Goal: Information Seeking & Learning: Learn about a topic

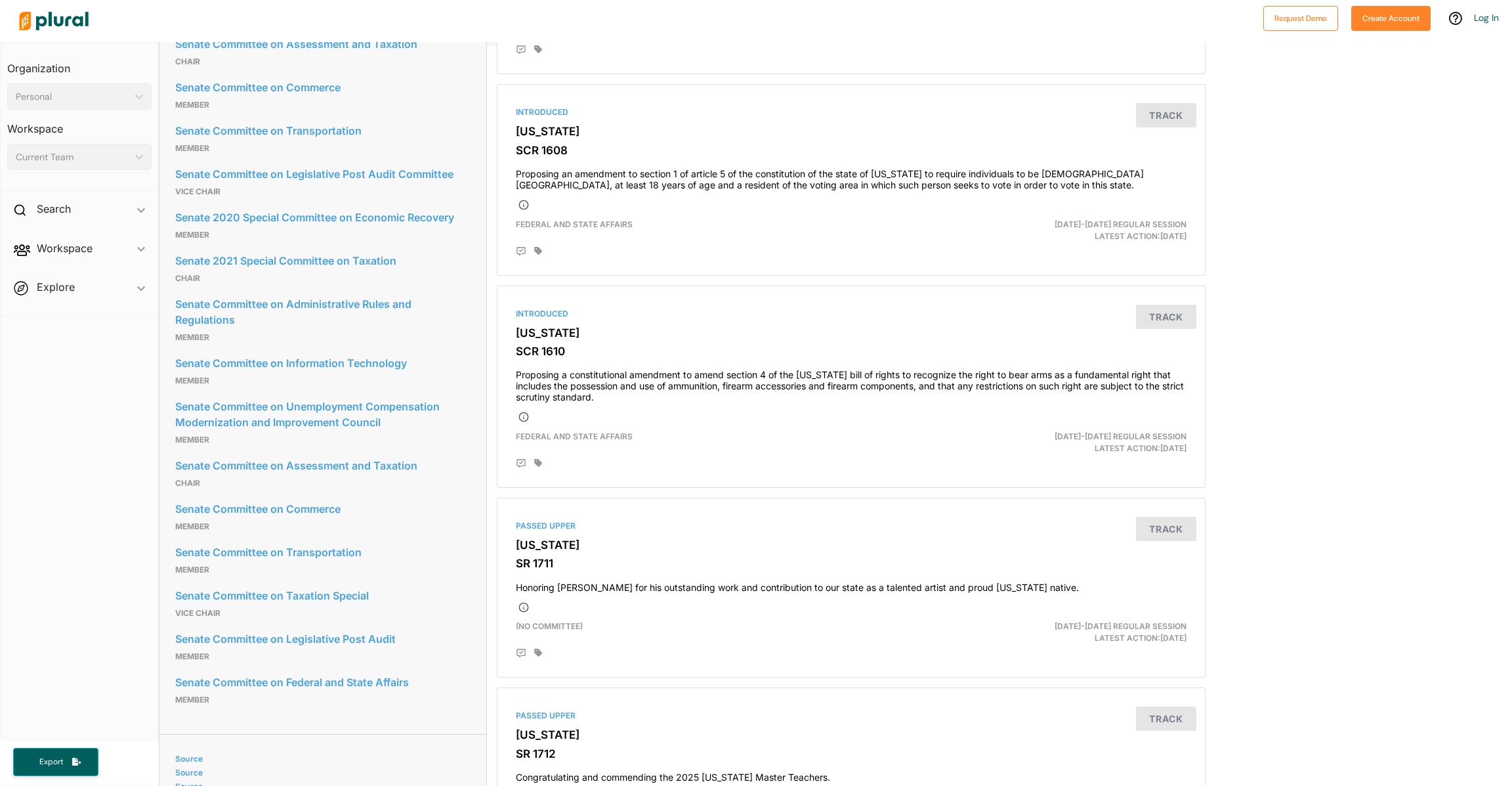
scroll to position [671, 0]
click at [1163, 316] on button "Track" at bounding box center [1166, 315] width 60 height 25
click at [1047, 368] on h4 "Proposing a constitutional amendment to amend section 4 of the Kansas bill of r…" at bounding box center [851, 381] width 671 height 39
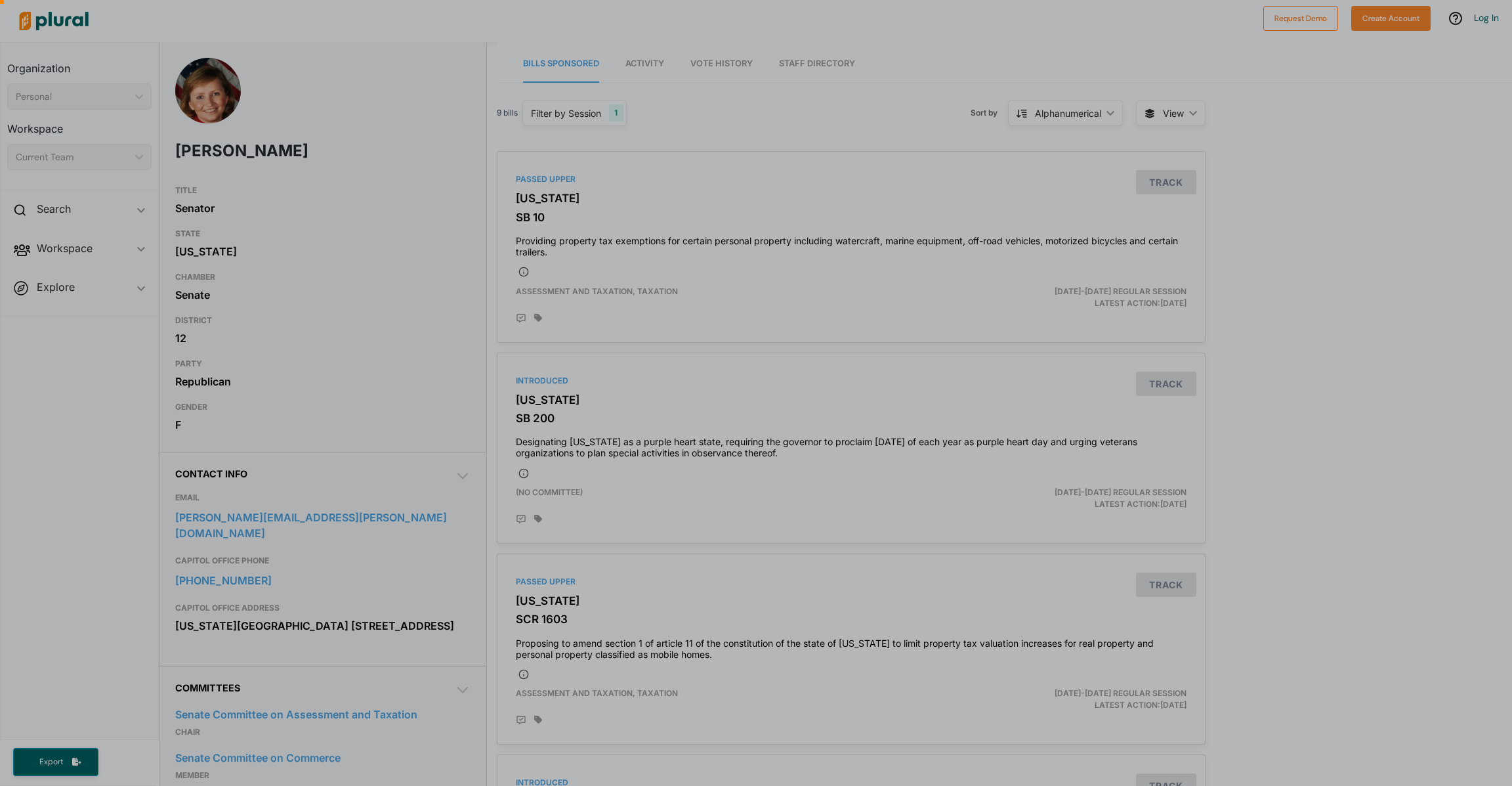
click at [651, 62] on div at bounding box center [756, 85] width 1512 height 170
click at [642, 62] on div at bounding box center [756, 85] width 1512 height 170
click at [708, 62] on div at bounding box center [756, 85] width 1512 height 170
